Goal: Task Accomplishment & Management: Manage account settings

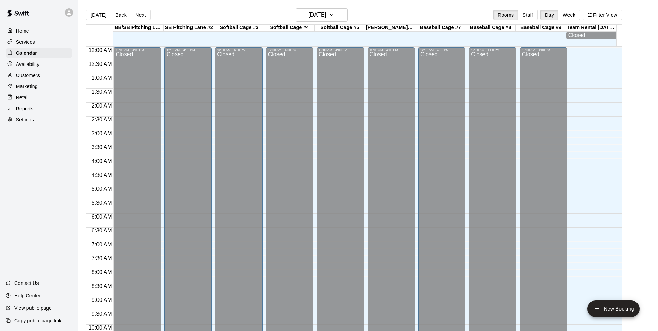
scroll to position [352, 0]
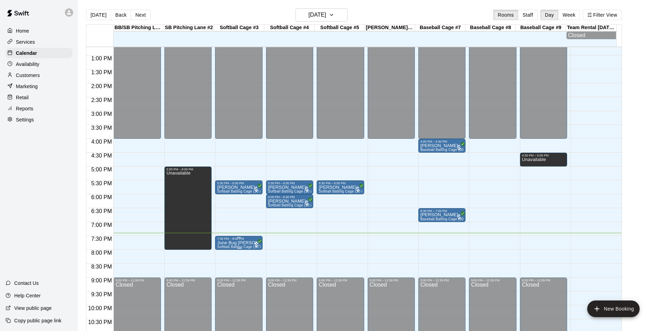
click at [244, 243] on p "June Bug [PERSON_NAME]" at bounding box center [238, 243] width 43 height 0
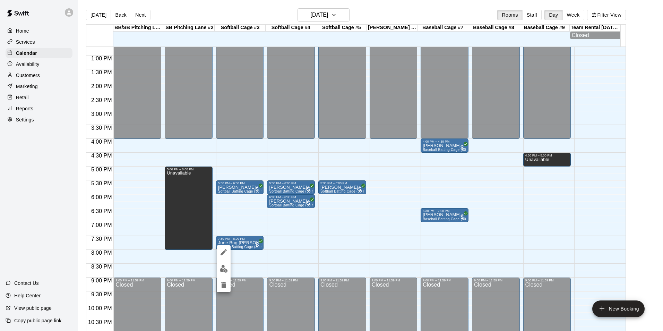
click at [222, 269] on img "edit" at bounding box center [224, 269] width 8 height 8
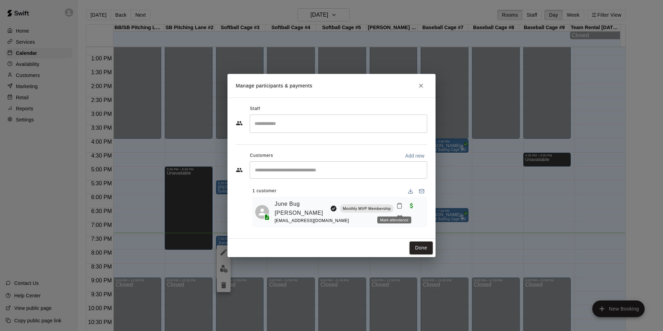
click at [399, 204] on rect "Mark attendance" at bounding box center [400, 203] width 2 height 1
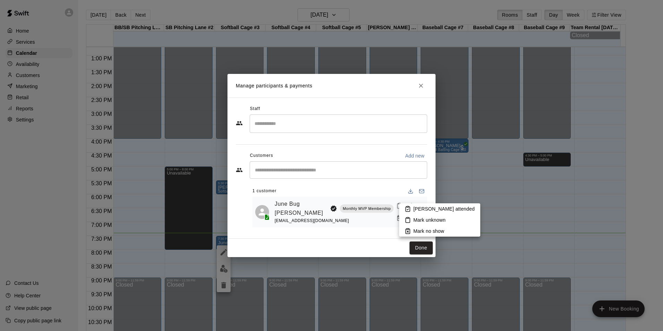
click at [417, 211] on p "[PERSON_NAME] attended" at bounding box center [444, 208] width 61 height 7
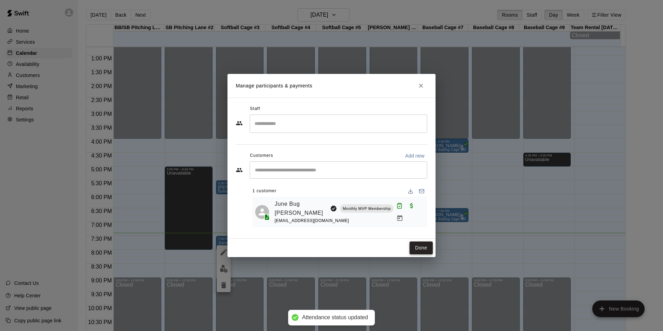
click at [417, 249] on button "Done" at bounding box center [421, 247] width 23 height 13
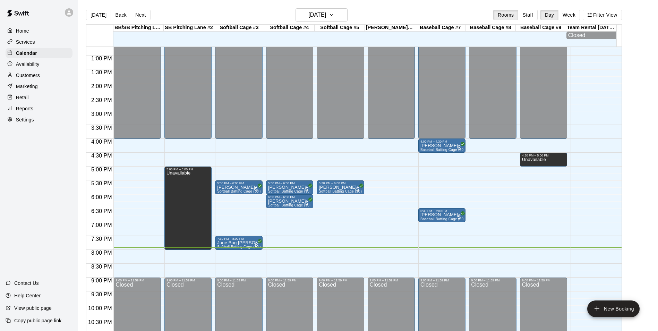
click at [137, 267] on div "12:00 AM – 4:00 PM Closed 9:00 PM – 11:59 PM Closed" at bounding box center [136, 28] width 47 height 666
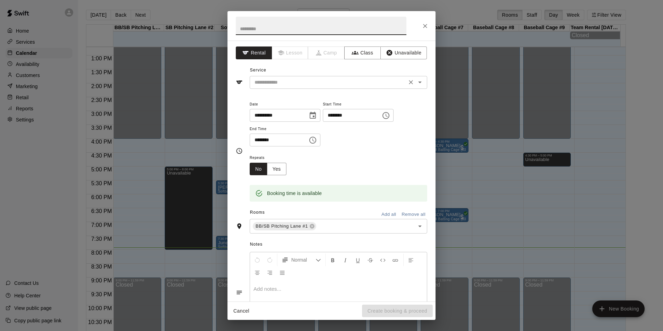
click at [368, 84] on input "text" at bounding box center [328, 82] width 153 height 9
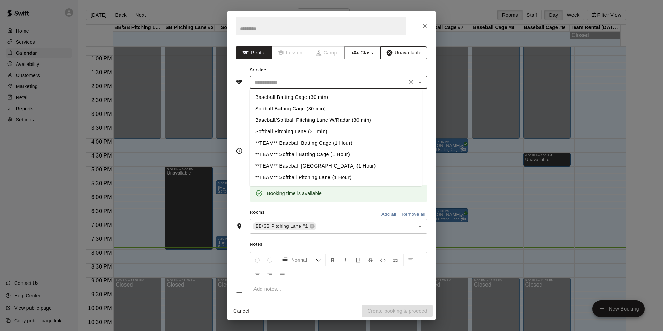
click at [395, 49] on button "Unavailable" at bounding box center [404, 52] width 46 height 13
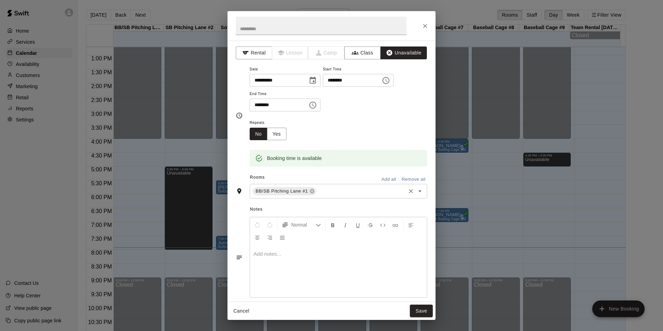
drag, startPoint x: 384, startPoint y: 178, endPoint x: 390, endPoint y: 194, distance: 16.7
click at [384, 178] on button "Add all" at bounding box center [389, 179] width 22 height 11
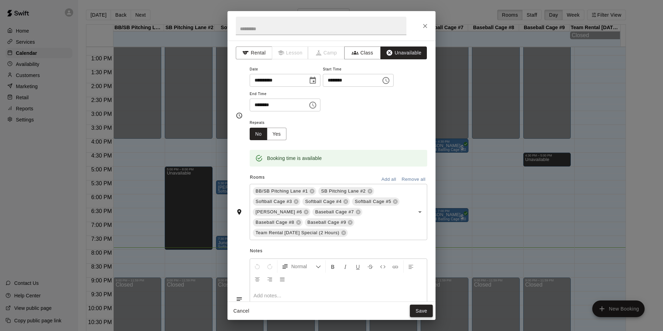
click at [425, 305] on button "Save" at bounding box center [421, 311] width 23 height 13
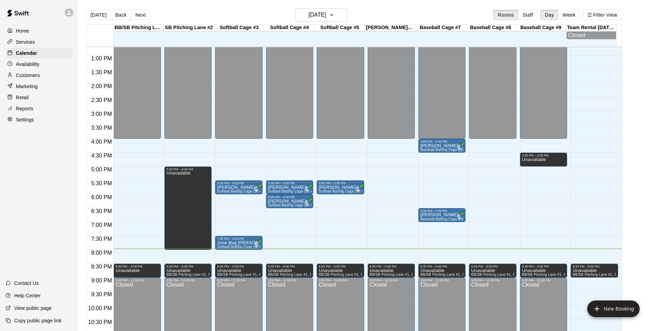
click at [39, 43] on div "Services" at bounding box center [39, 42] width 67 height 10
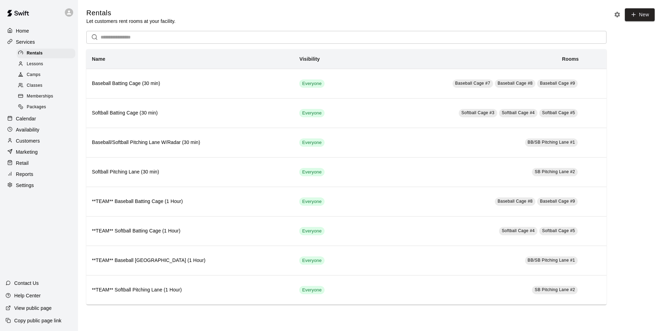
click at [50, 99] on span "Memberships" at bounding box center [40, 96] width 26 height 7
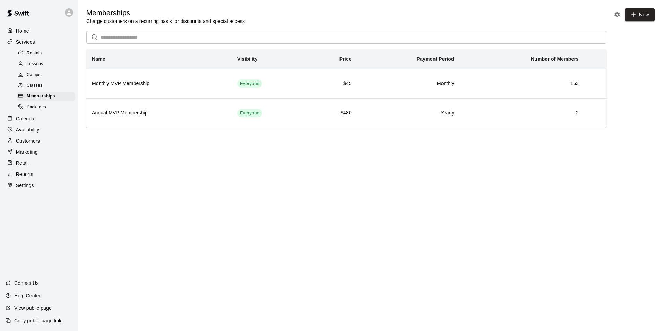
click at [31, 120] on p "Calendar" at bounding box center [26, 118] width 20 height 7
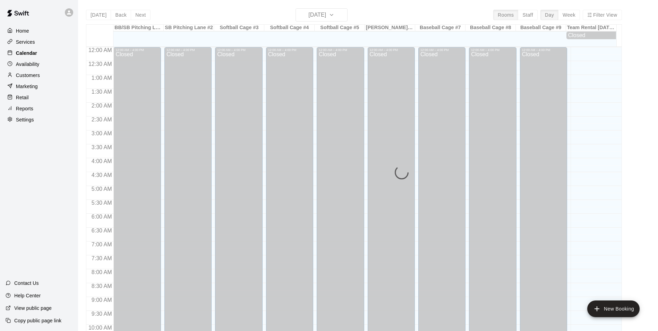
scroll to position [352, 0]
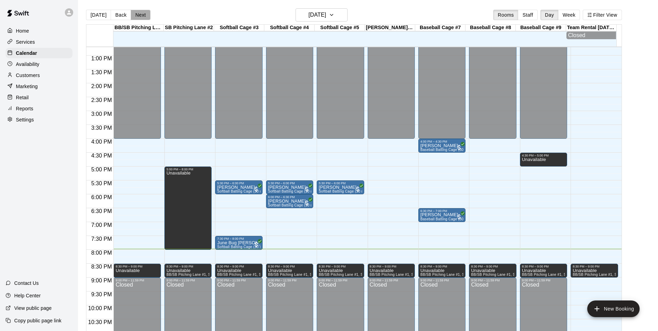
click at [139, 14] on button "Next" at bounding box center [140, 15] width 19 height 10
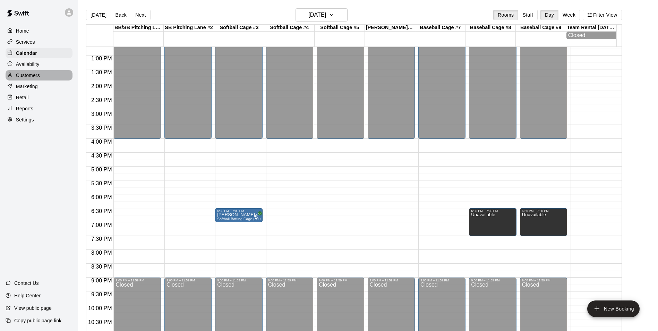
click at [29, 76] on p "Customers" at bounding box center [28, 75] width 24 height 7
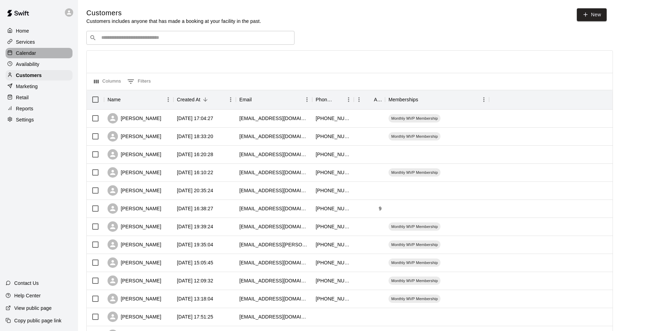
click at [22, 53] on p "Calendar" at bounding box center [26, 53] width 20 height 7
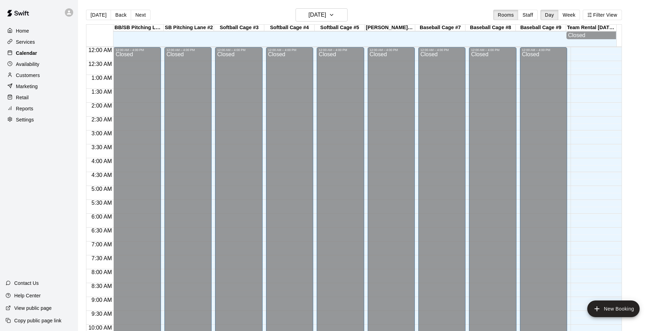
scroll to position [352, 0]
